Goal: Transaction & Acquisition: Book appointment/travel/reservation

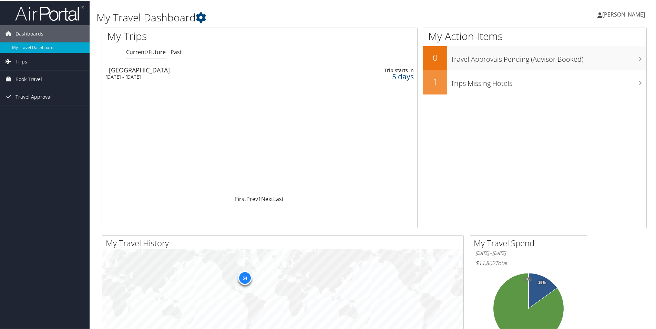
click at [36, 63] on link "Trips" at bounding box center [45, 60] width 90 height 17
click at [40, 74] on span "Book Travel" at bounding box center [29, 78] width 27 height 17
click at [43, 111] on link "Book/Manage Online Trips" at bounding box center [45, 113] width 90 height 10
